Goal: Information Seeking & Learning: Learn about a topic

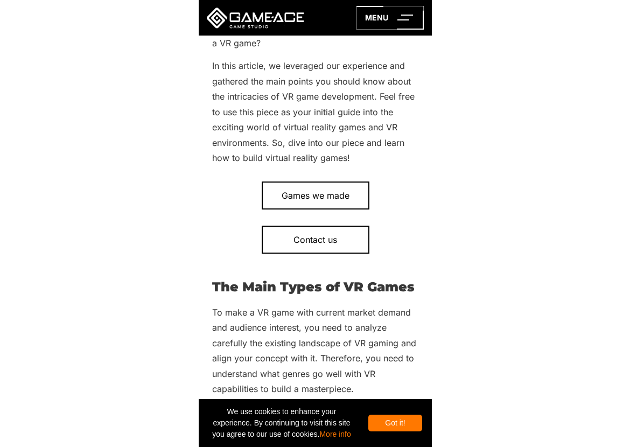
scroll to position [448, 0]
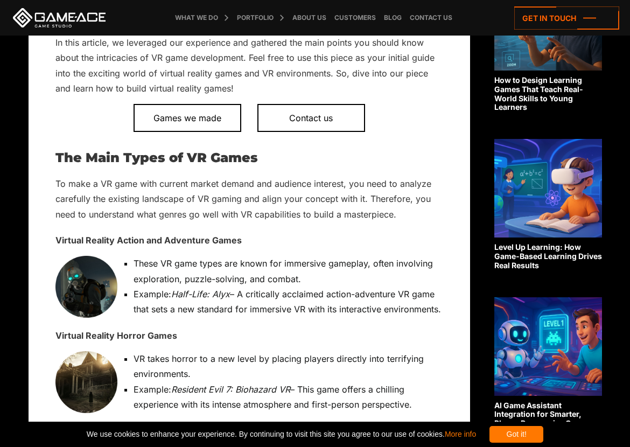
click at [427, 274] on li "These VR game types are known for immersive gameplay, often involving explorati…" at bounding box center [254, 271] width 377 height 31
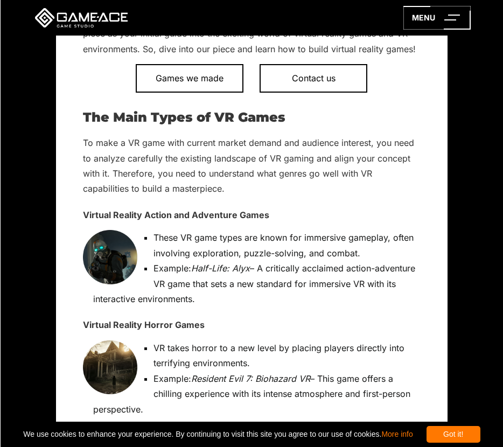
scroll to position [462, 0]
